Goal: Information Seeking & Learning: Learn about a topic

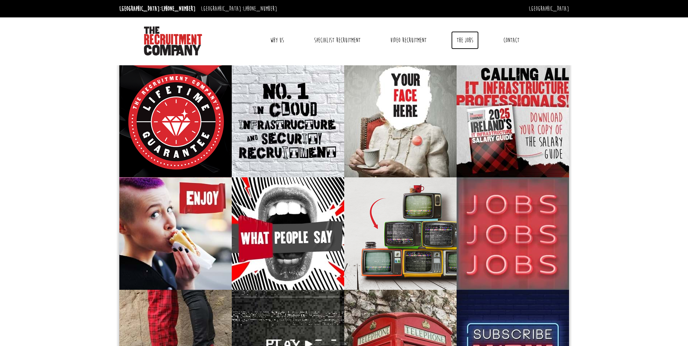
click at [459, 41] on link "The Jobs" at bounding box center [465, 40] width 28 height 18
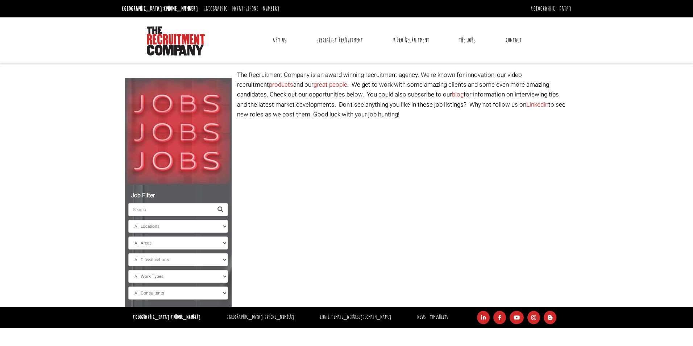
select select "[GEOGRAPHIC_DATA]"
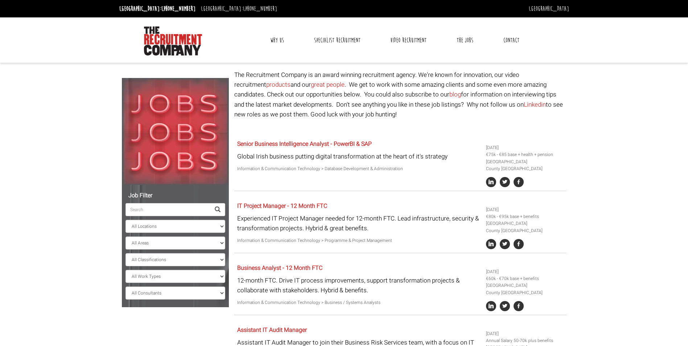
click at [173, 213] on input "search" at bounding box center [167, 209] width 85 height 13
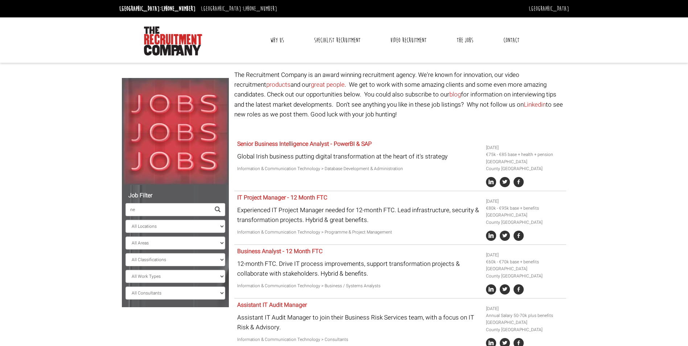
type input "n"
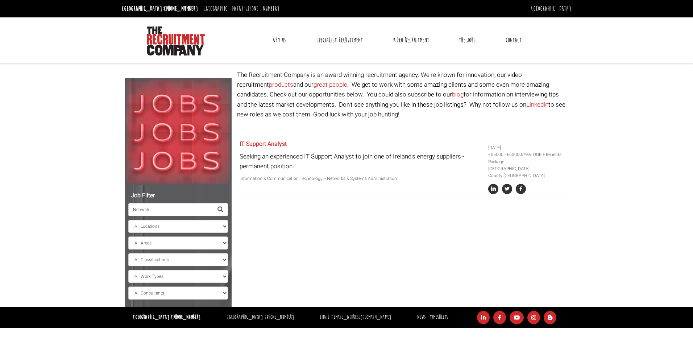
click at [180, 207] on input "Network" at bounding box center [170, 209] width 85 height 13
type input "N"
